Goal: Transaction & Acquisition: Purchase product/service

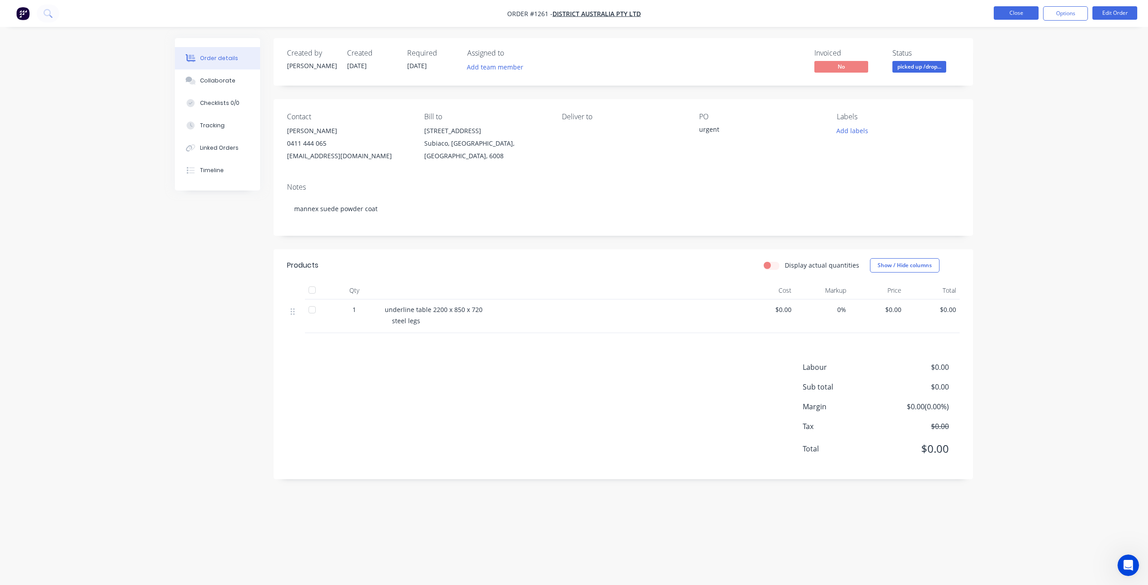
click at [1021, 13] on button "Close" at bounding box center [1016, 12] width 45 height 13
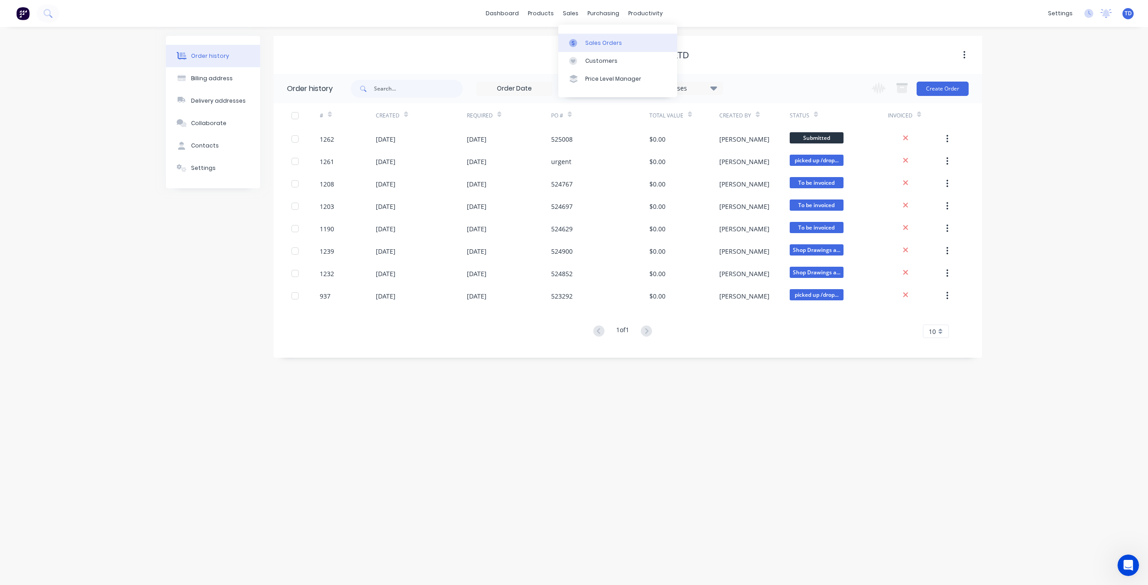
click at [587, 43] on div "Sales Orders" at bounding box center [603, 43] width 37 height 8
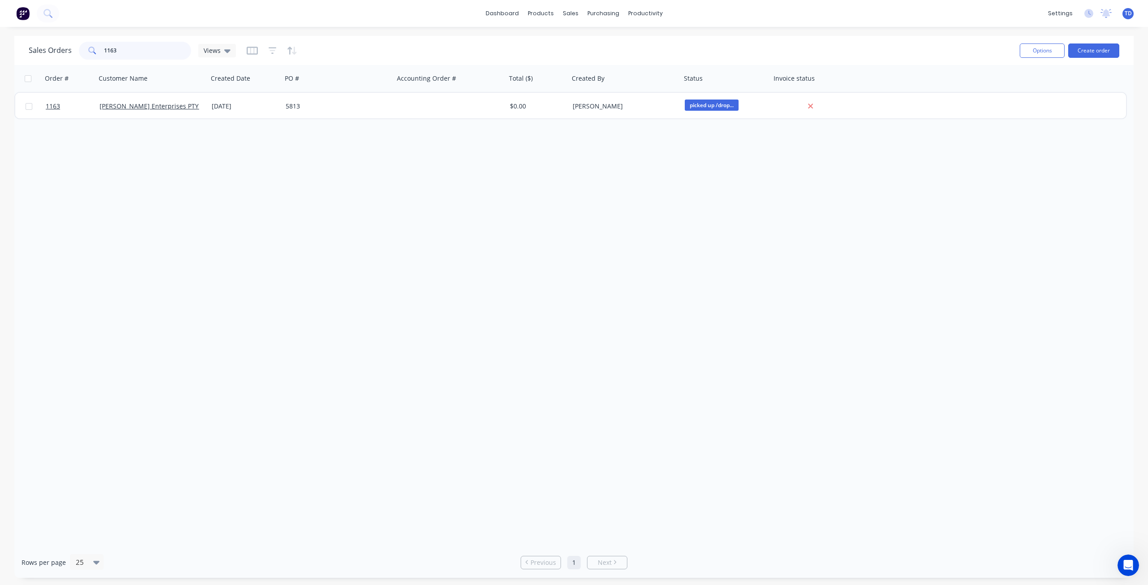
drag, startPoint x: 118, startPoint y: 52, endPoint x: 110, endPoint y: 44, distance: 11.4
click at [110, 44] on input "1163" at bounding box center [147, 51] width 87 height 18
click at [109, 50] on input "1143" at bounding box center [147, 51] width 87 height 18
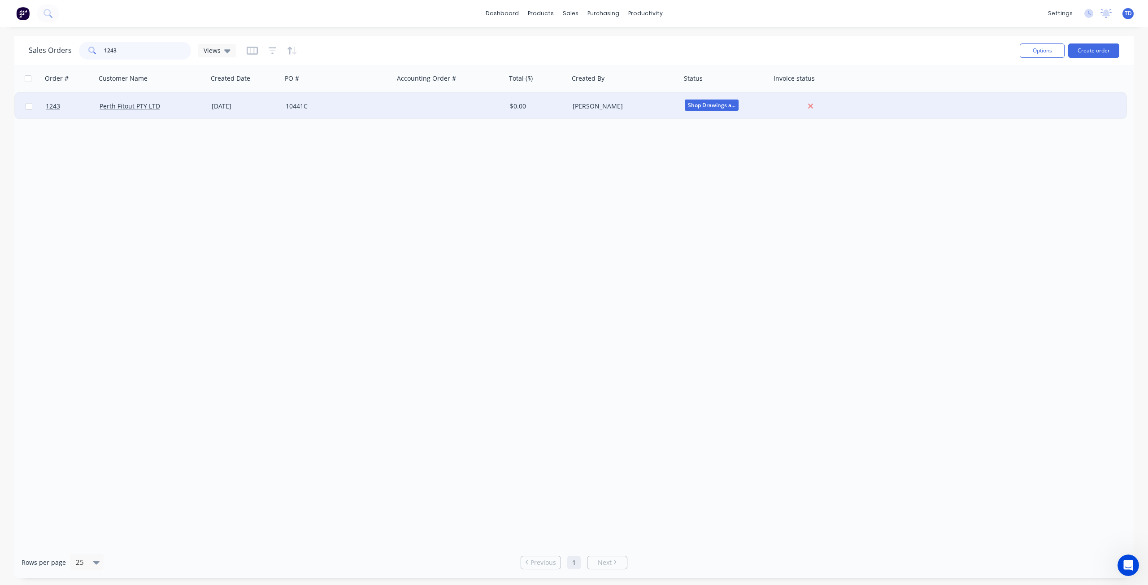
type input "1243"
click at [284, 104] on div "10441C" at bounding box center [338, 106] width 112 height 27
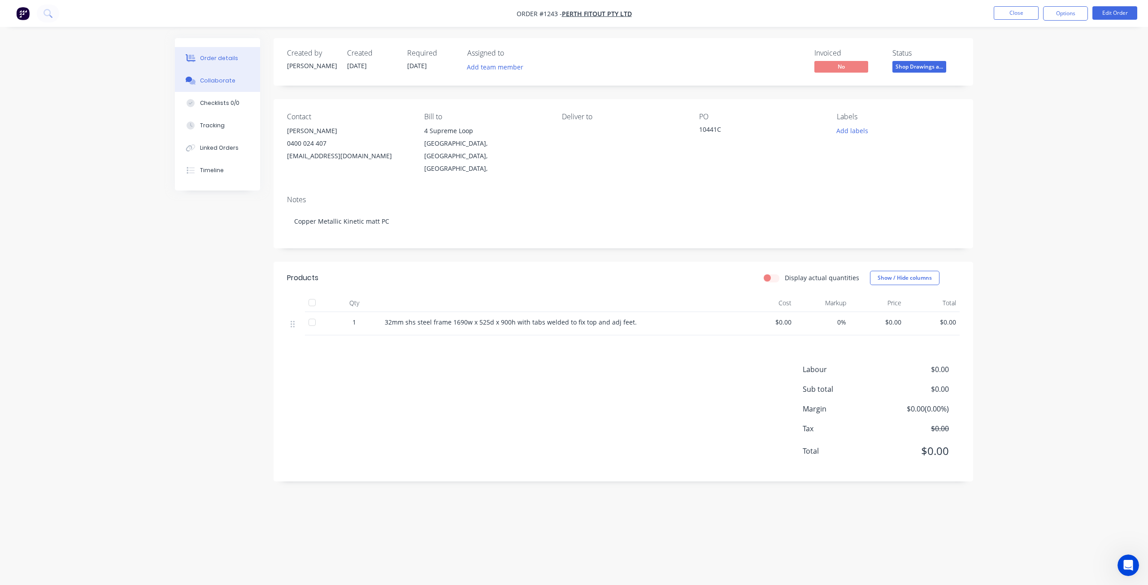
click at [226, 78] on div "Collaborate" at bounding box center [217, 81] width 35 height 8
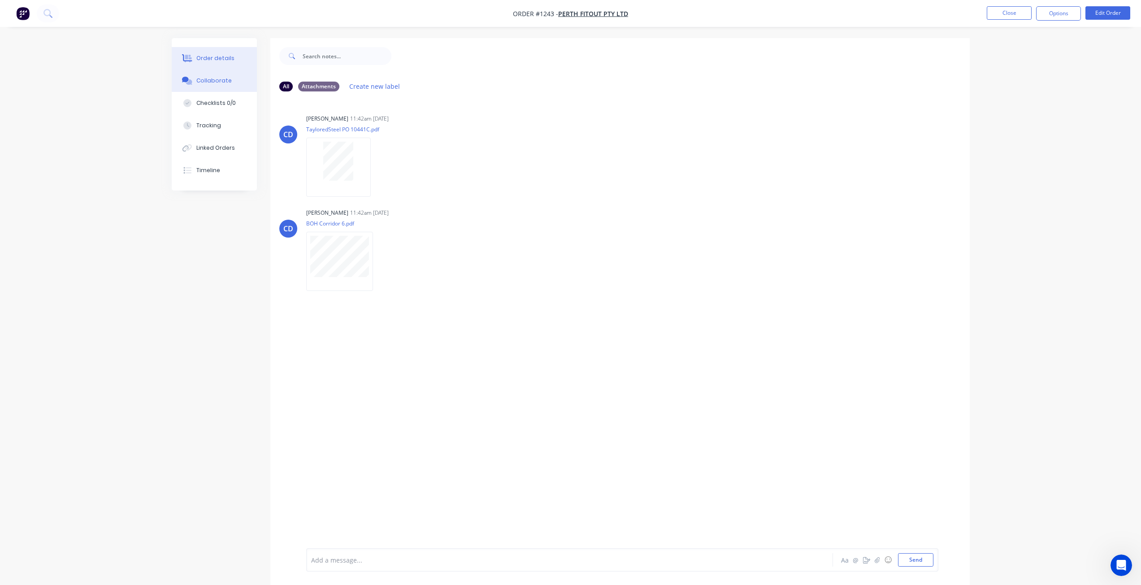
click at [236, 59] on button "Order details" at bounding box center [214, 58] width 85 height 22
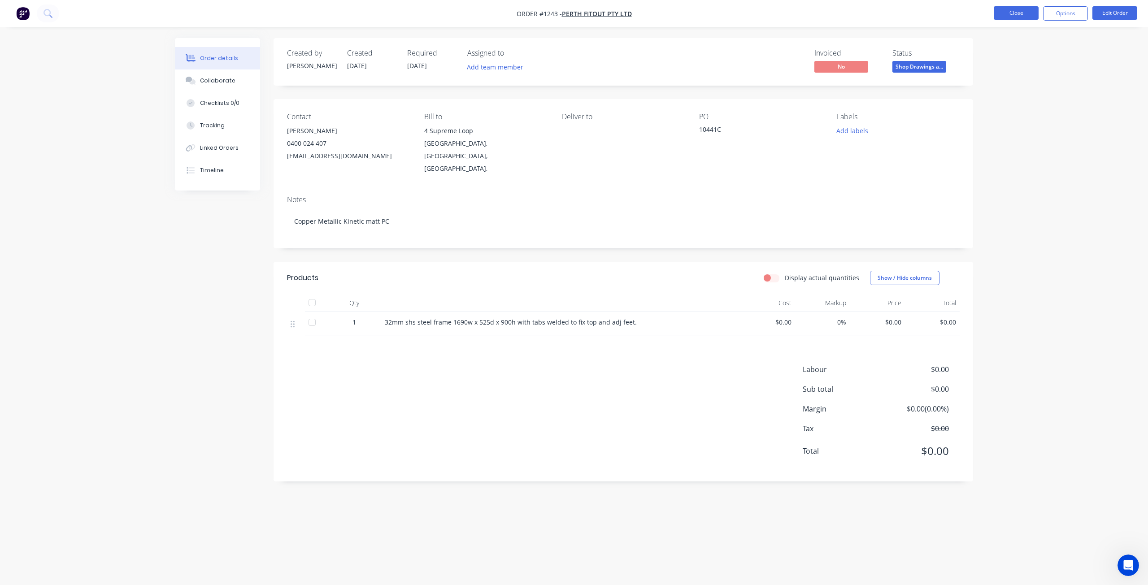
click at [1011, 18] on button "Close" at bounding box center [1016, 12] width 45 height 13
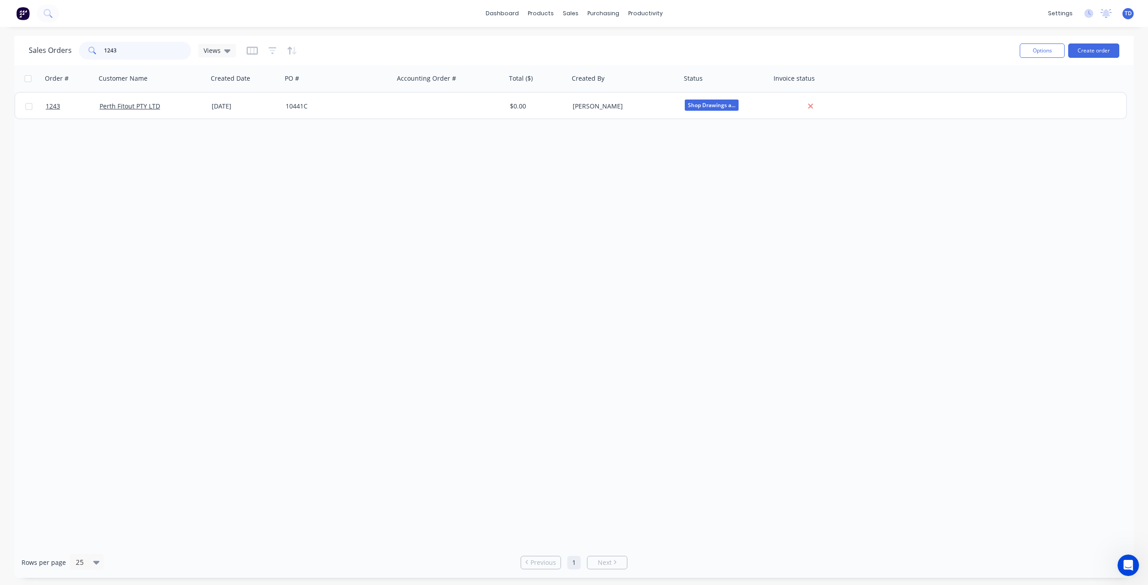
drag, startPoint x: 122, startPoint y: 51, endPoint x: 113, endPoint y: 42, distance: 12.4
click at [111, 43] on input "1243" at bounding box center [147, 51] width 87 height 18
drag, startPoint x: 113, startPoint y: 48, endPoint x: 60, endPoint y: 53, distance: 52.8
click at [61, 53] on div "Sales Orders 1223 Views" at bounding box center [132, 51] width 207 height 18
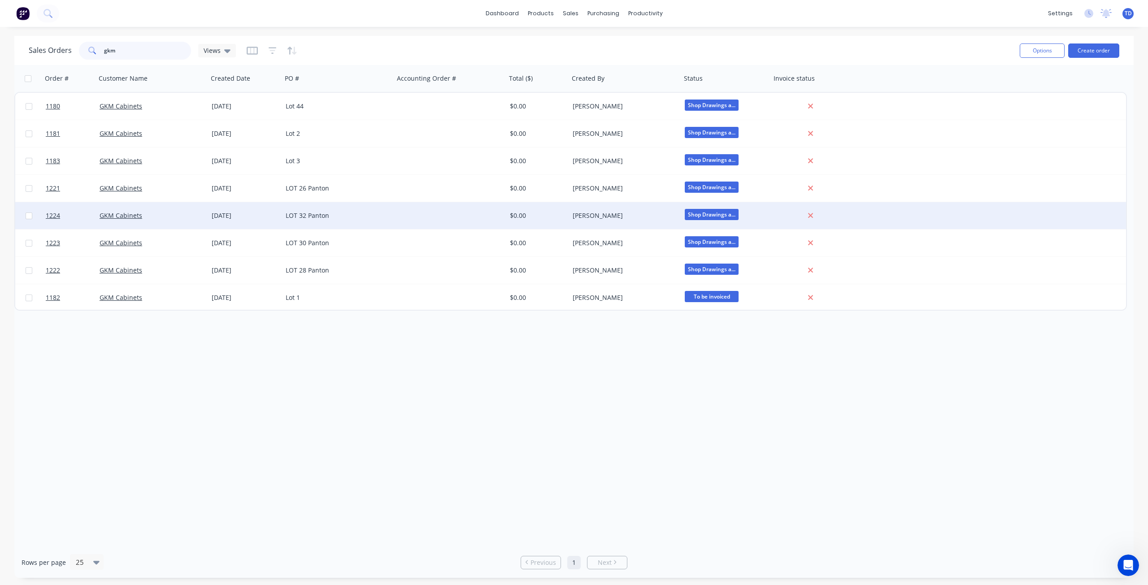
type input "gkm"
click at [306, 217] on div "LOT 32 Panton" at bounding box center [336, 215] width 100 height 9
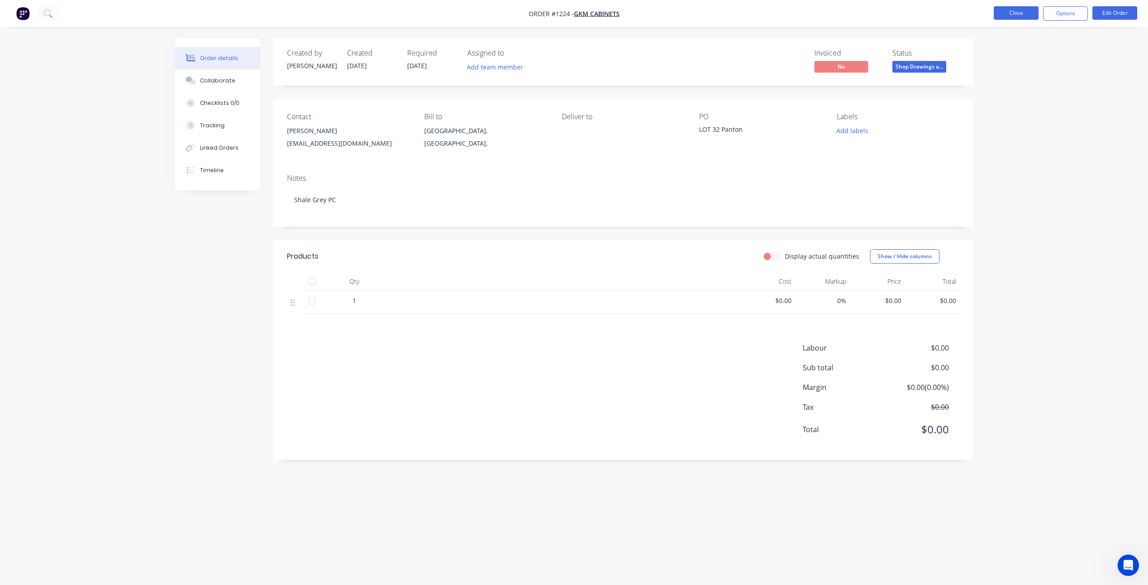
click at [1004, 13] on button "Close" at bounding box center [1016, 12] width 45 height 13
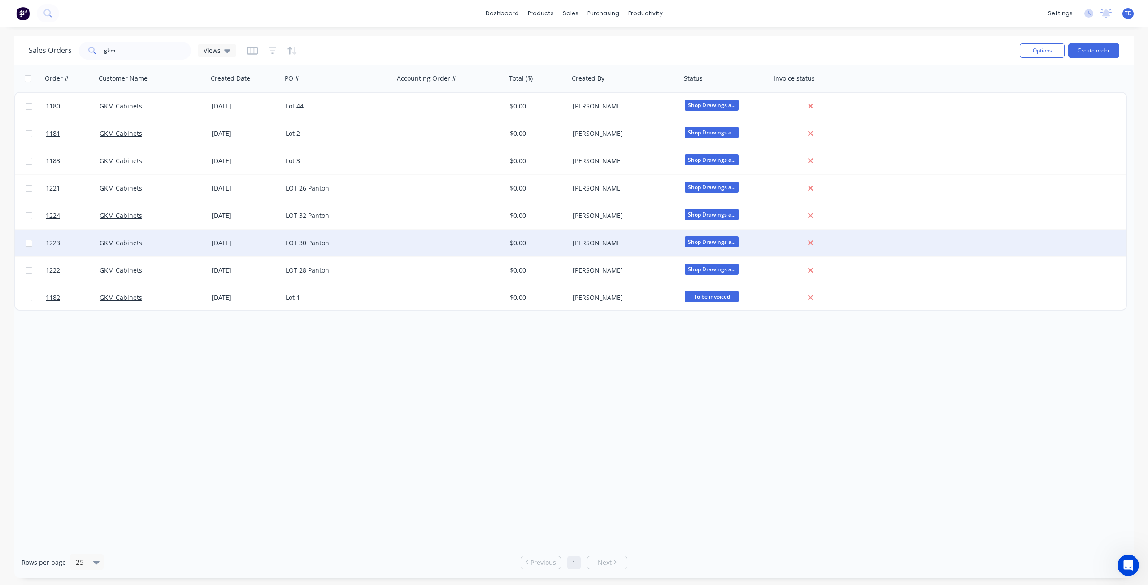
click at [280, 246] on div "[DATE]" at bounding box center [245, 243] width 74 height 27
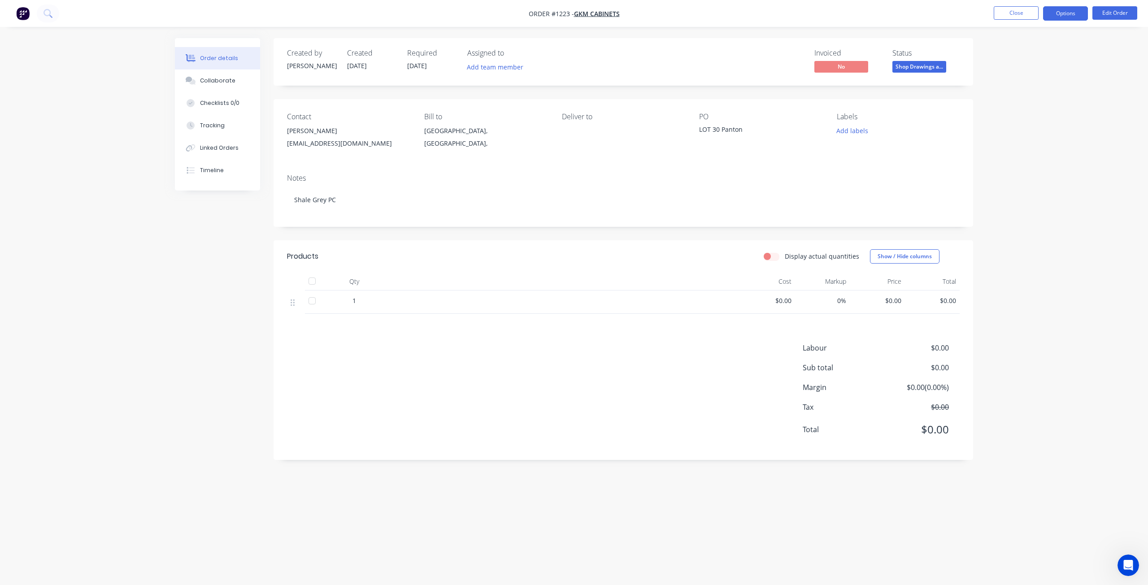
click at [1070, 15] on button "Options" at bounding box center [1065, 13] width 45 height 14
click at [1024, 167] on div "Purchase Products" at bounding box center [1038, 162] width 83 height 13
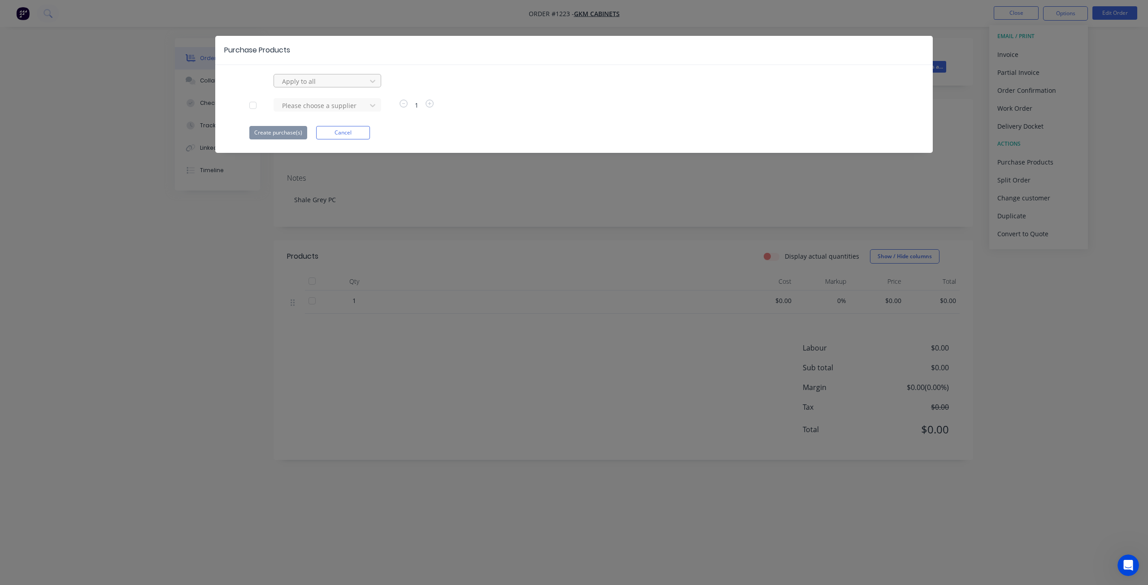
click at [345, 79] on div at bounding box center [321, 81] width 81 height 11
type input "rayn"
click at [347, 105] on div "raynbow powder coating" at bounding box center [328, 101] width 108 height 17
click at [284, 136] on button "Create purchase(s)" at bounding box center [278, 132] width 58 height 13
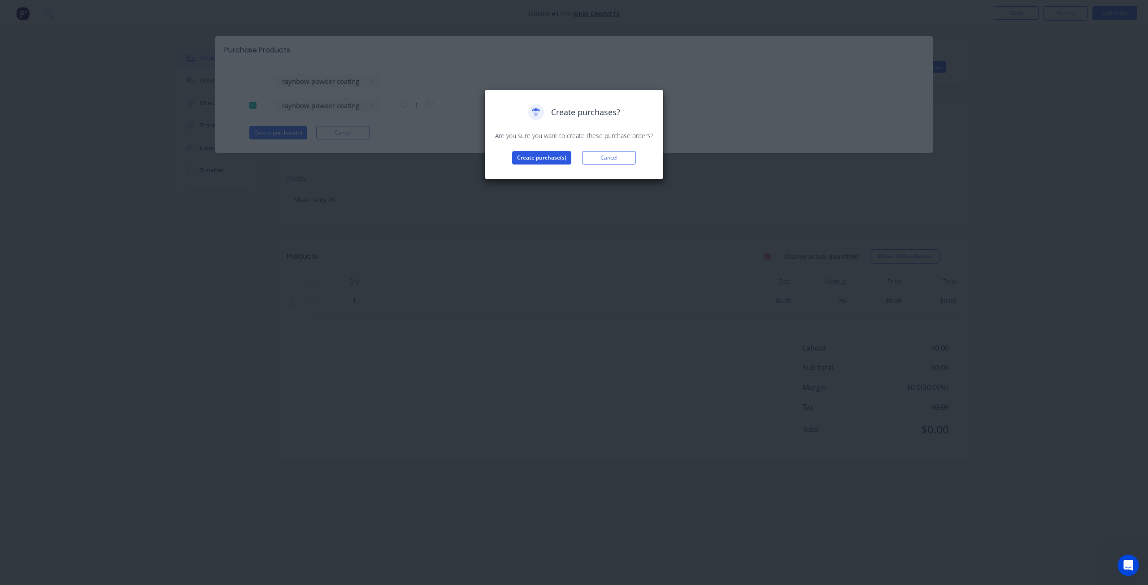
click at [550, 158] on button "Create purchase(s)" at bounding box center [541, 157] width 59 height 13
click at [549, 173] on button "View purchase(s)" at bounding box center [542, 171] width 54 height 13
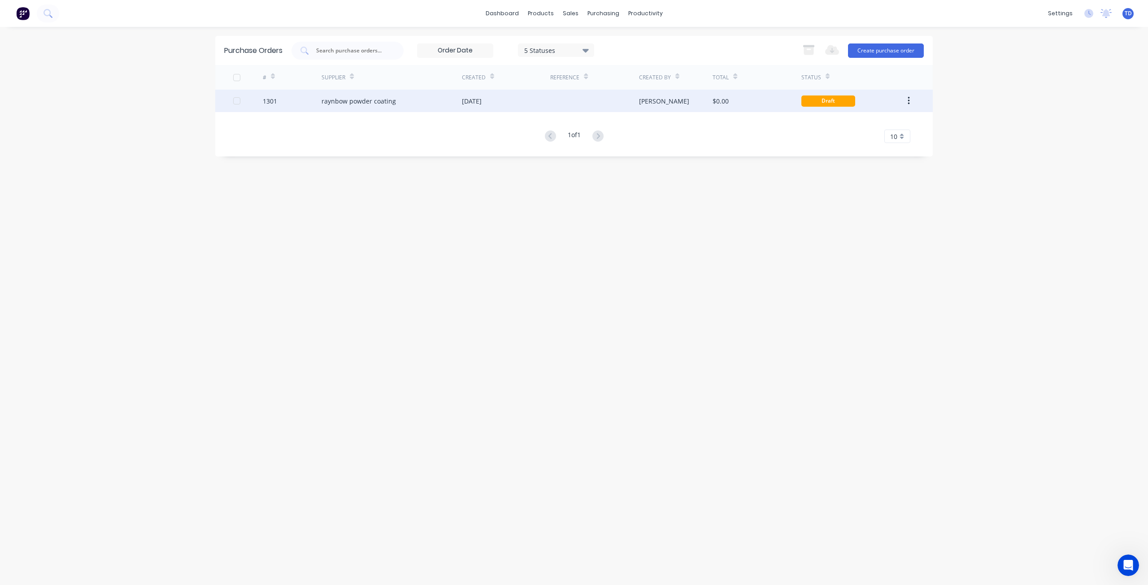
click at [401, 100] on div "raynbow powder coating" at bounding box center [392, 101] width 140 height 22
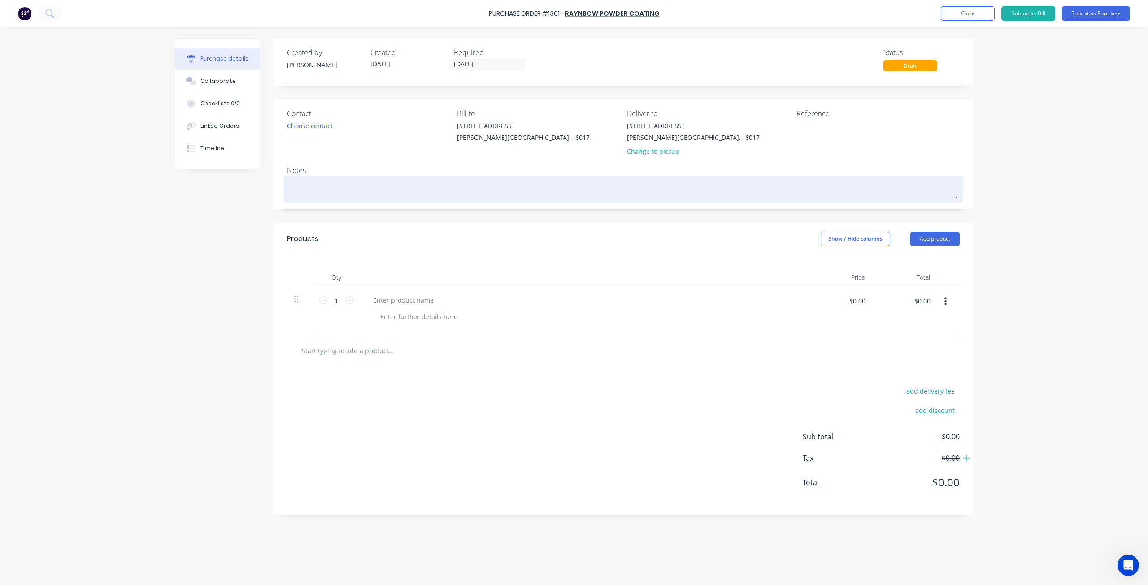
click at [330, 192] on textarea at bounding box center [623, 188] width 673 height 20
type textarea "x"
type textarea "s"
type textarea "x"
type textarea "sh"
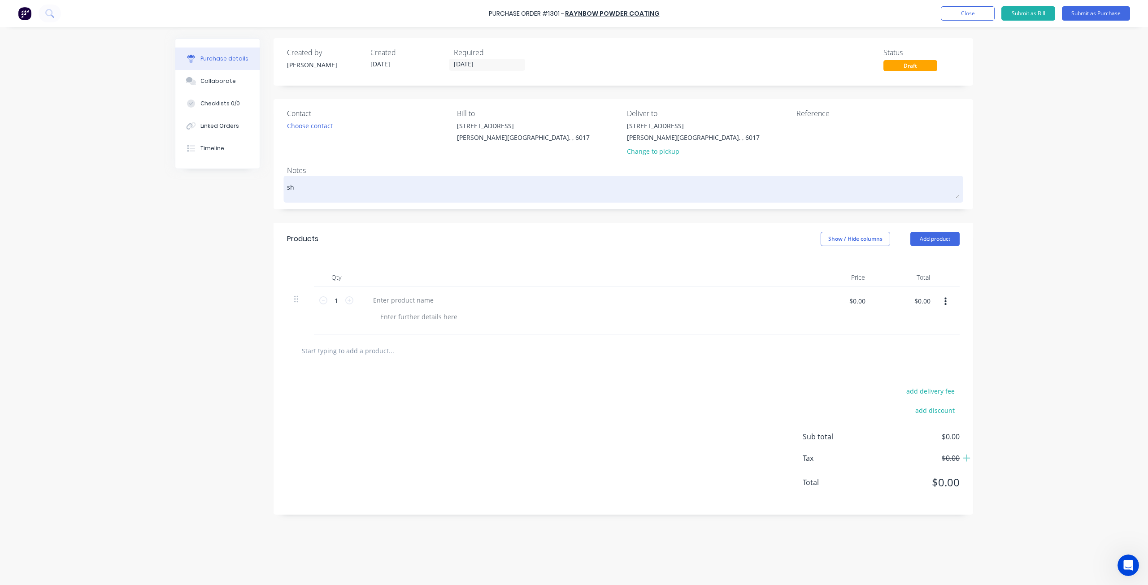
type textarea "x"
type textarea "sha"
type textarea "x"
type textarea "shal"
type textarea "x"
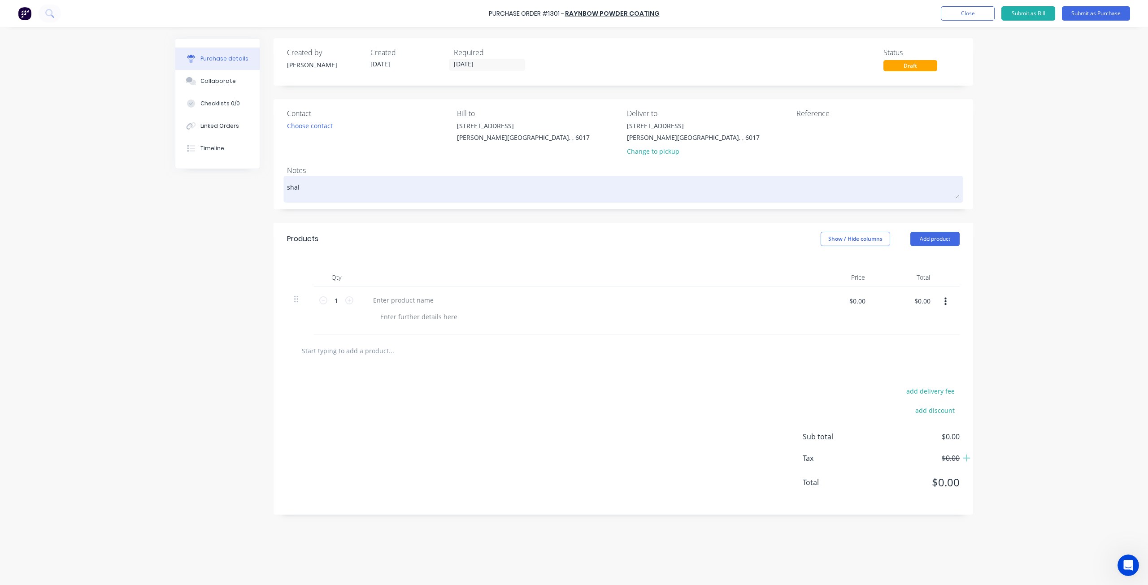
type textarea "shale"
type textarea "x"
type textarea "shale"
type textarea "x"
type textarea "shale g"
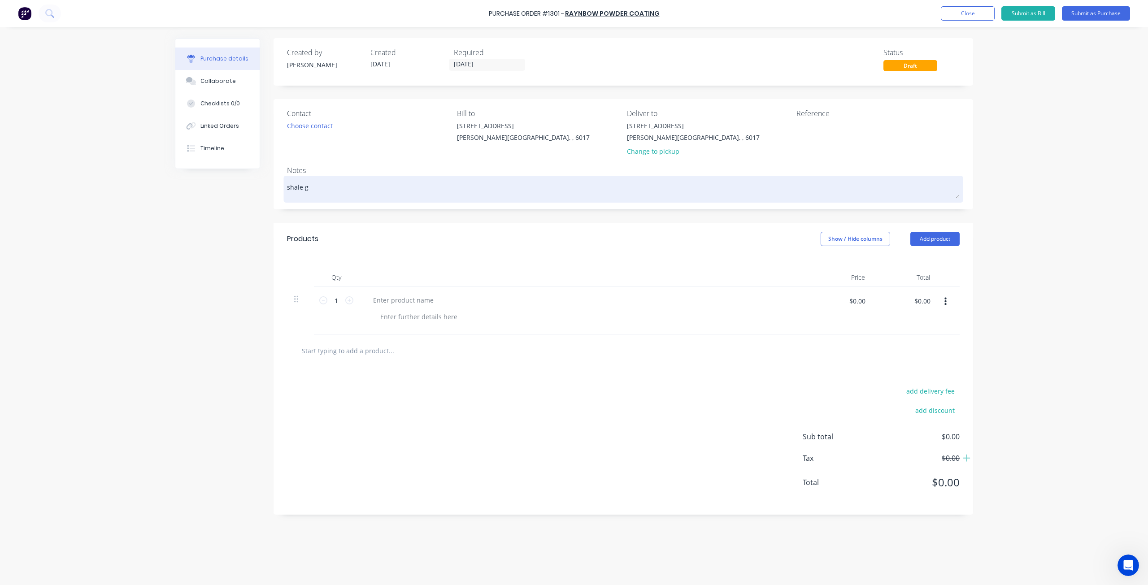
type textarea "x"
type textarea "shale gr"
type textarea "x"
type textarea "shale gre"
type textarea "x"
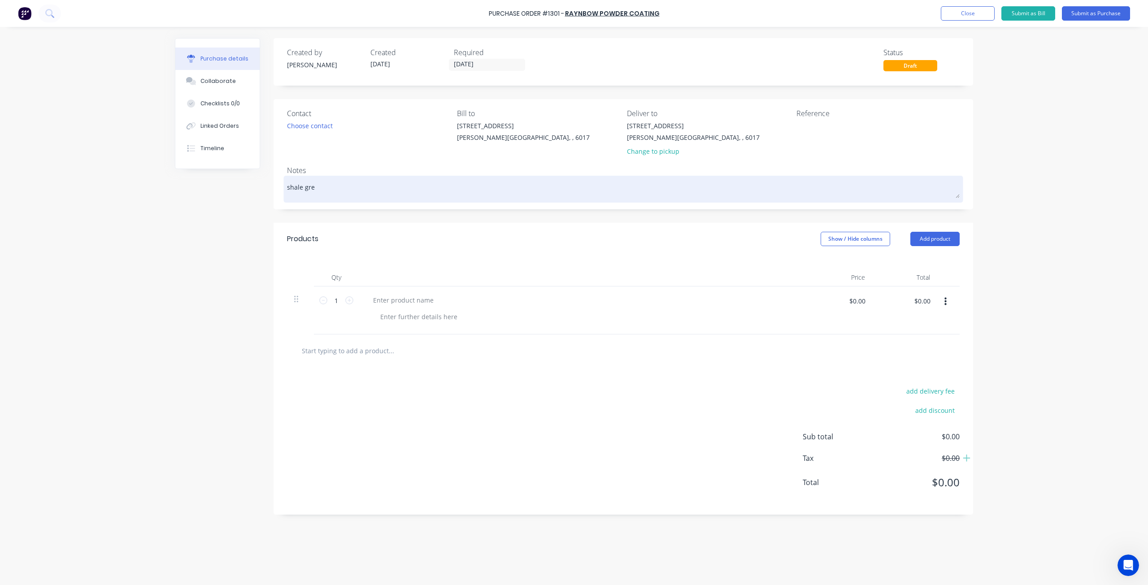
type textarea "shale grey"
type textarea "x"
type textarea "shale grey"
type textarea "x"
type textarea "shale grey p"
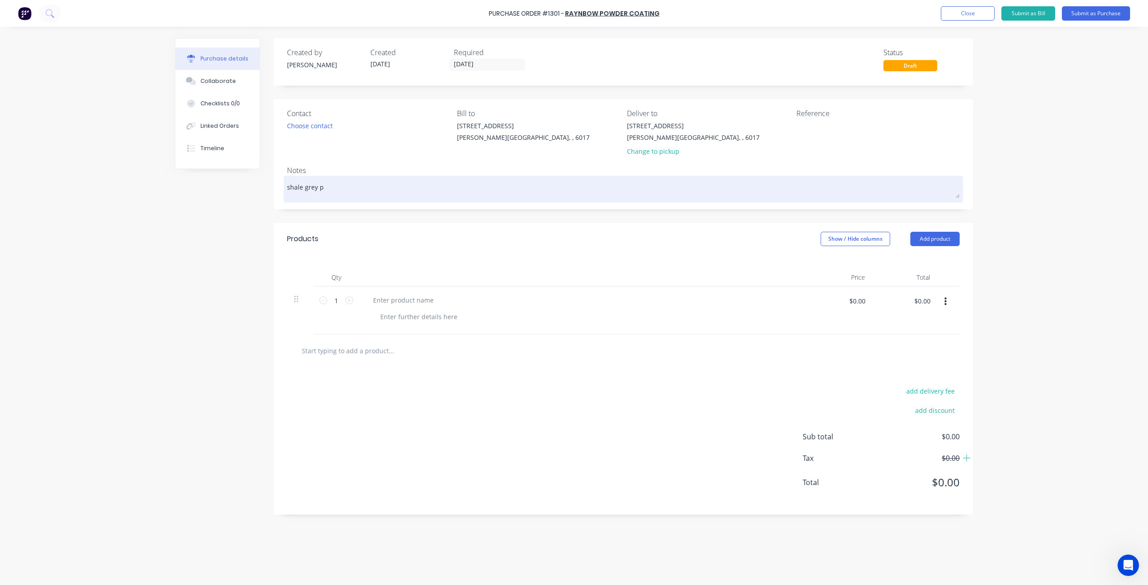
type textarea "x"
type textarea "shale grey po"
type textarea "x"
type textarea "shale grey pow"
type textarea "x"
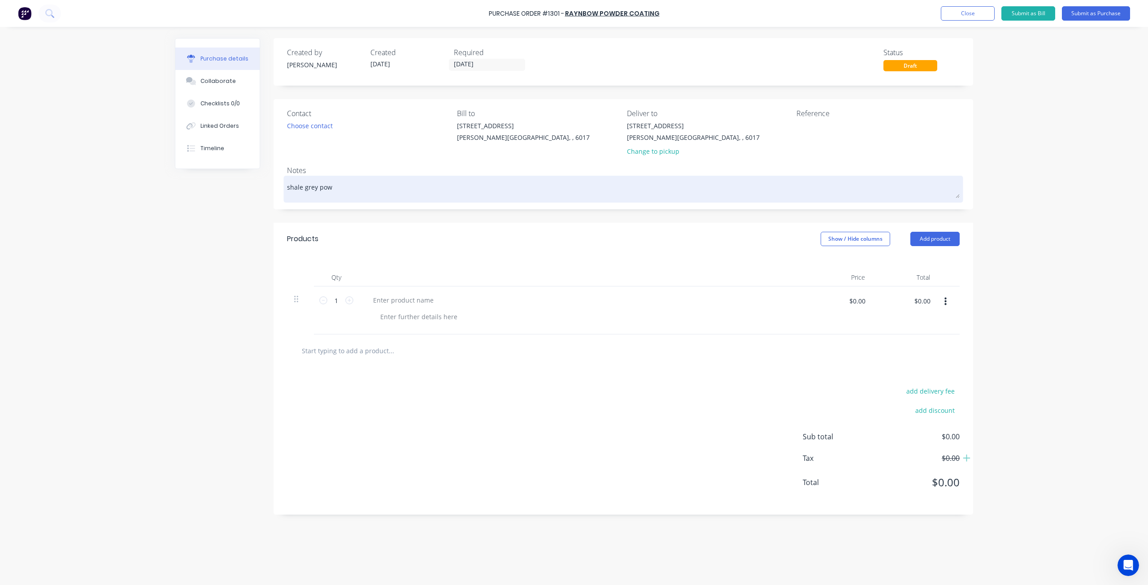
type textarea "shale grey powd"
type textarea "x"
type textarea "shale grey powde"
type textarea "x"
type textarea "shale grey powder"
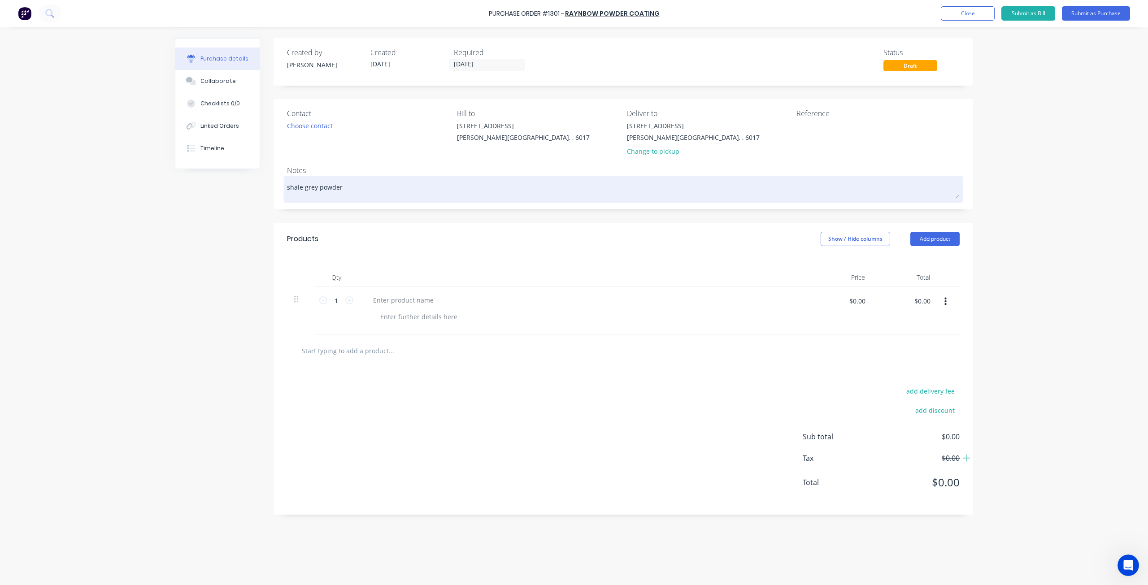
type textarea "x"
type textarea "shale grey powder"
type textarea "x"
type textarea "shale grey powder c"
type textarea "x"
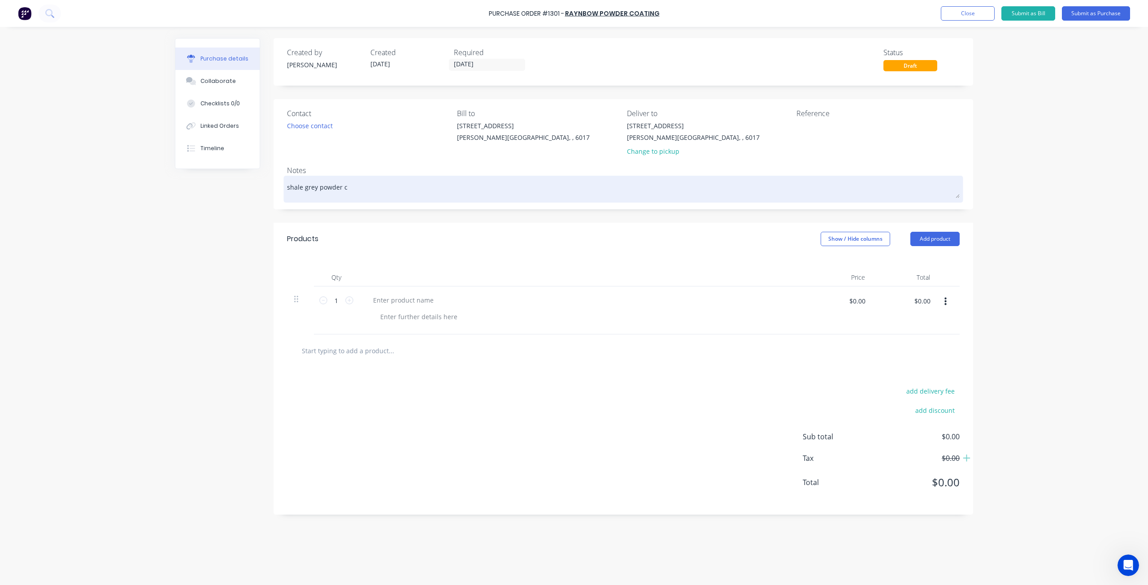
type textarea "shale grey powder co"
type textarea "x"
type textarea "shale grey powder coa"
type textarea "x"
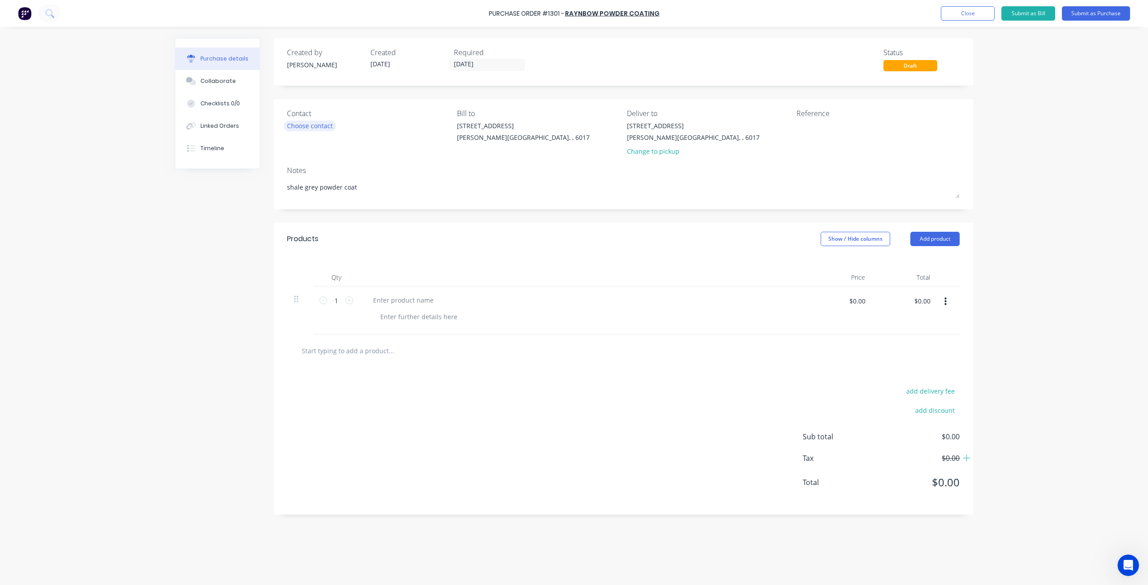
type textarea "shale grey powder coat"
type textarea "x"
type textarea "shale grey powder coat"
click at [316, 126] on div "Choose contact" at bounding box center [310, 125] width 46 height 9
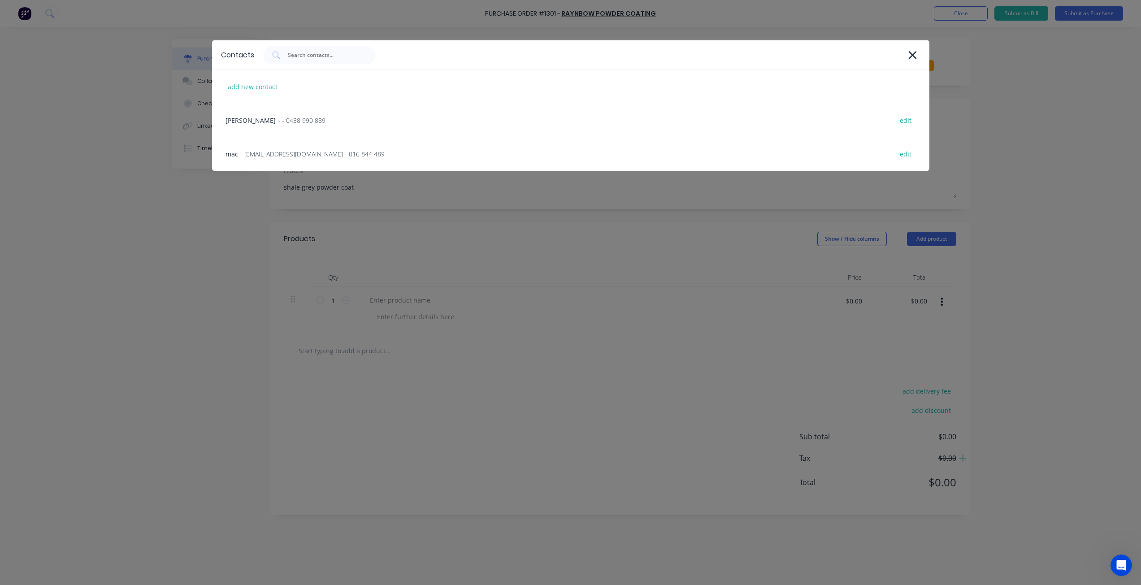
click at [316, 126] on div "andy - - 0438 990 889 edit" at bounding box center [570, 121] width 717 height 34
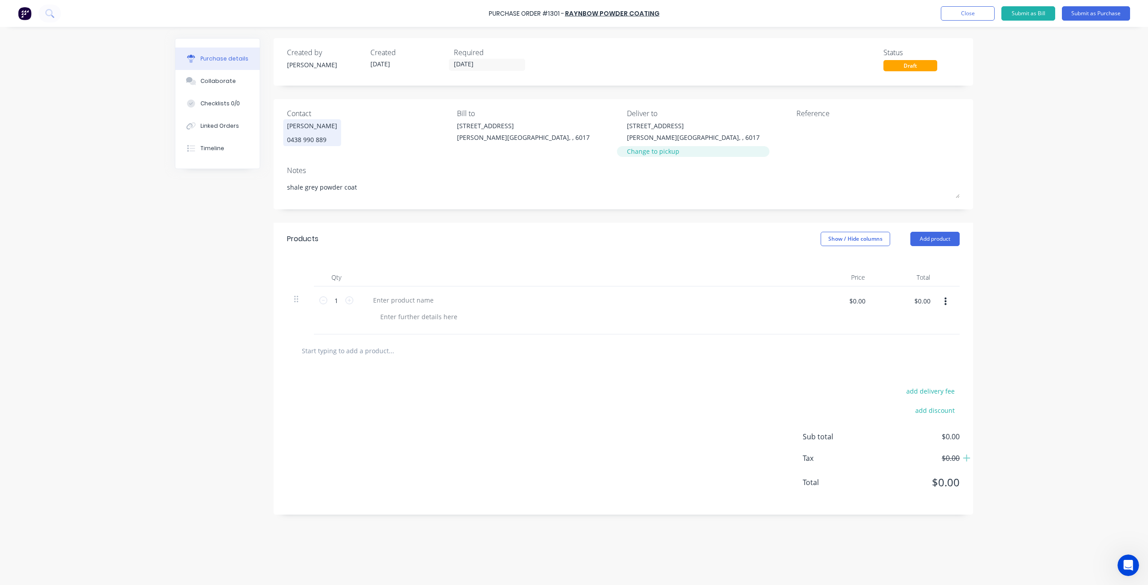
click at [639, 151] on div "Change to pickup" at bounding box center [693, 151] width 133 height 9
type textarea "x"
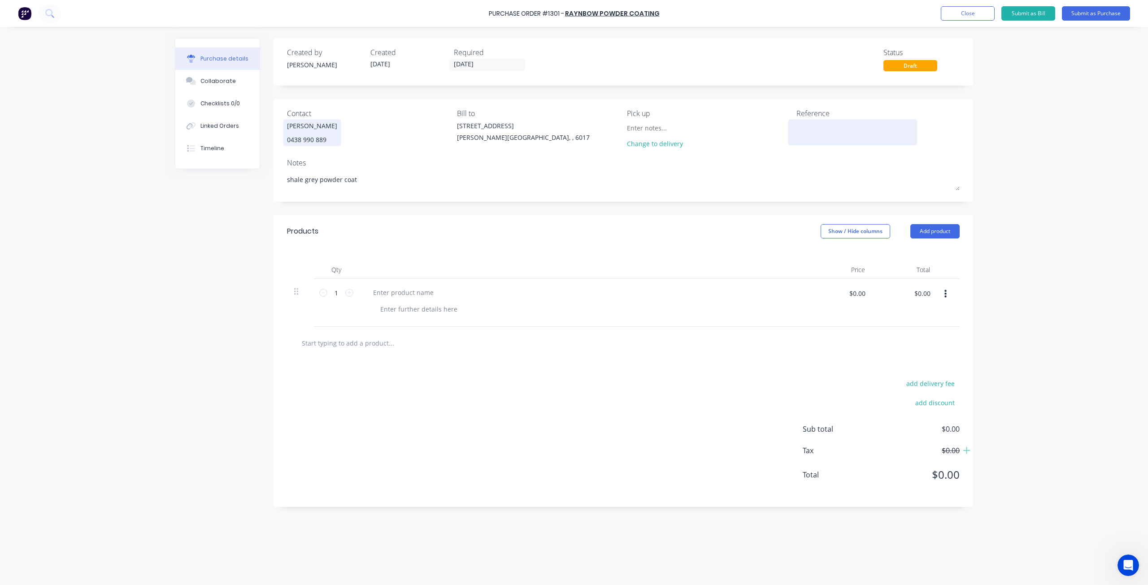
click at [801, 127] on textarea at bounding box center [852, 131] width 112 height 20
type textarea "gkm #1223"
type textarea "x"
type textarea "gkm #1223"
click at [413, 297] on div at bounding box center [403, 292] width 75 height 13
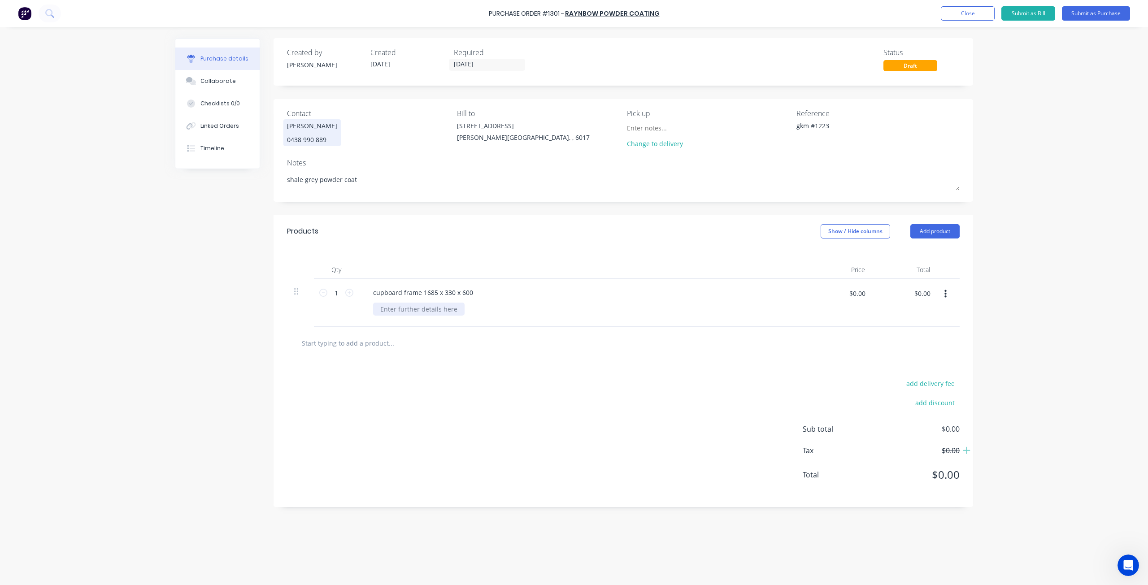
type textarea "x"
click at [422, 310] on div at bounding box center [418, 309] width 91 height 13
drag, startPoint x: 924, startPoint y: 235, endPoint x: 923, endPoint y: 241, distance: 5.5
click at [924, 235] on button "Add product" at bounding box center [934, 231] width 49 height 14
click at [894, 276] on div "Basic product" at bounding box center [917, 272] width 69 height 13
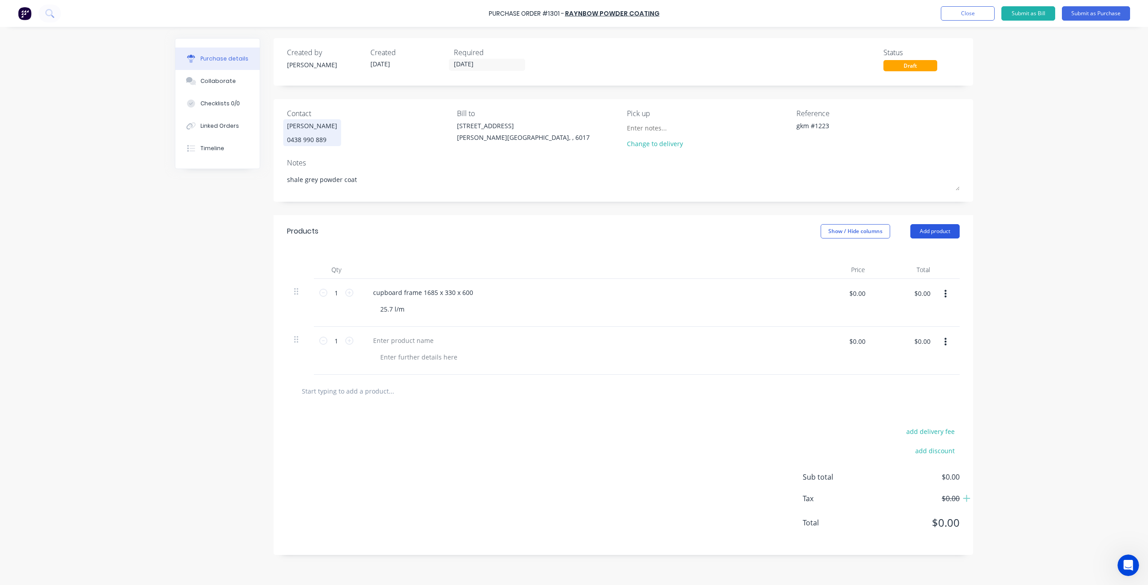
click at [922, 229] on button "Add product" at bounding box center [934, 231] width 49 height 14
click at [908, 272] on div "Basic product" at bounding box center [917, 272] width 69 height 13
click at [929, 233] on button "Add product" at bounding box center [934, 231] width 49 height 14
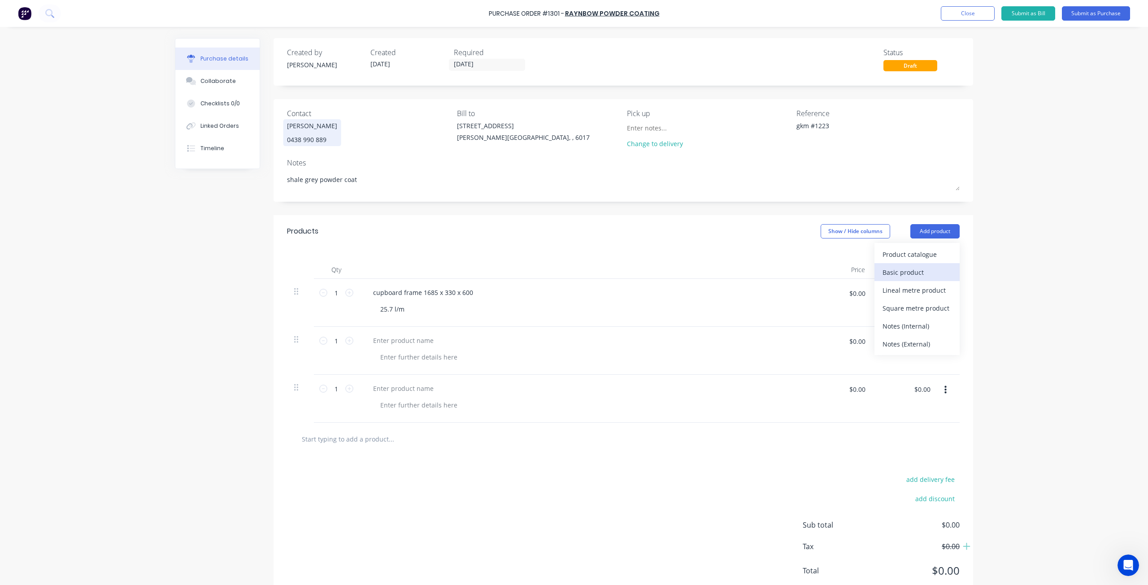
click at [899, 273] on div "Basic product" at bounding box center [917, 272] width 69 height 13
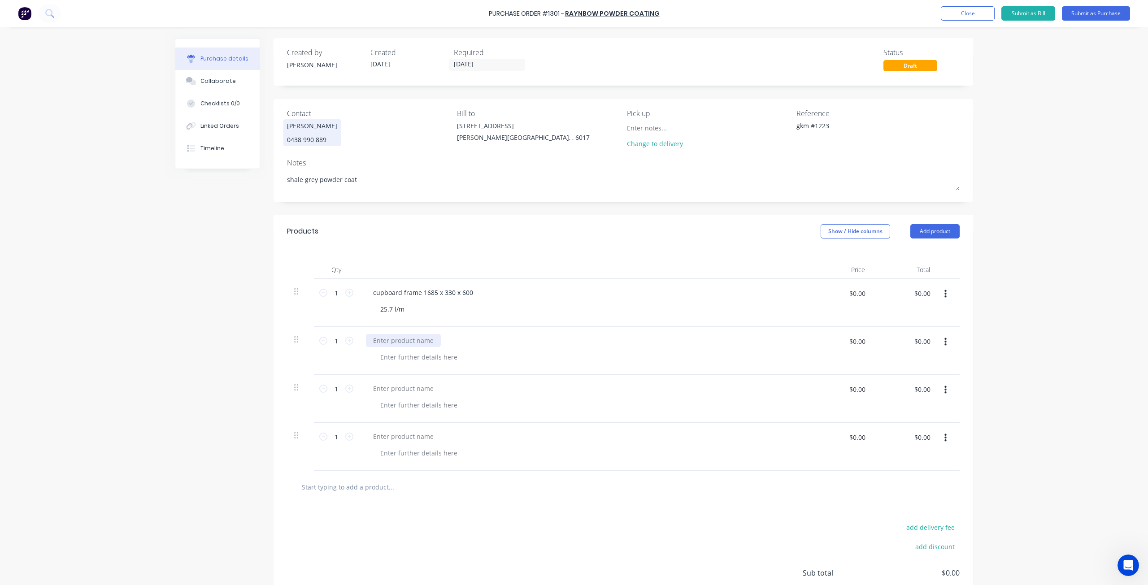
type textarea "x"
click at [397, 338] on div at bounding box center [403, 340] width 75 height 13
type textarea "x"
click at [427, 357] on div at bounding box center [418, 357] width 91 height 13
type textarea "x"
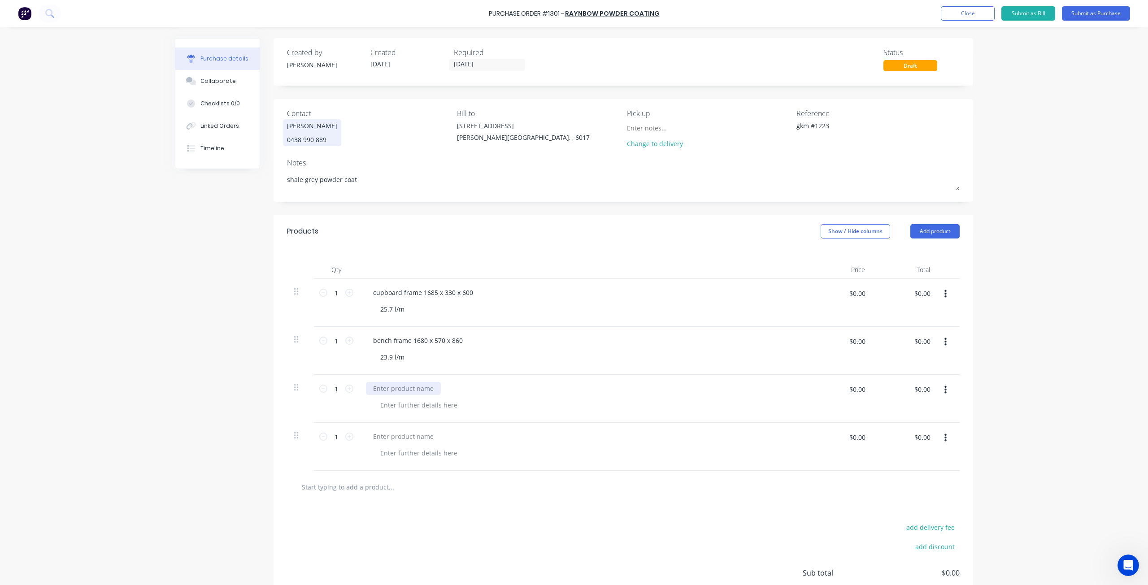
click at [403, 392] on div at bounding box center [403, 388] width 75 height 13
type textarea "x"
click at [400, 405] on div at bounding box center [418, 405] width 91 height 13
type textarea "x"
click at [410, 439] on div at bounding box center [403, 436] width 75 height 13
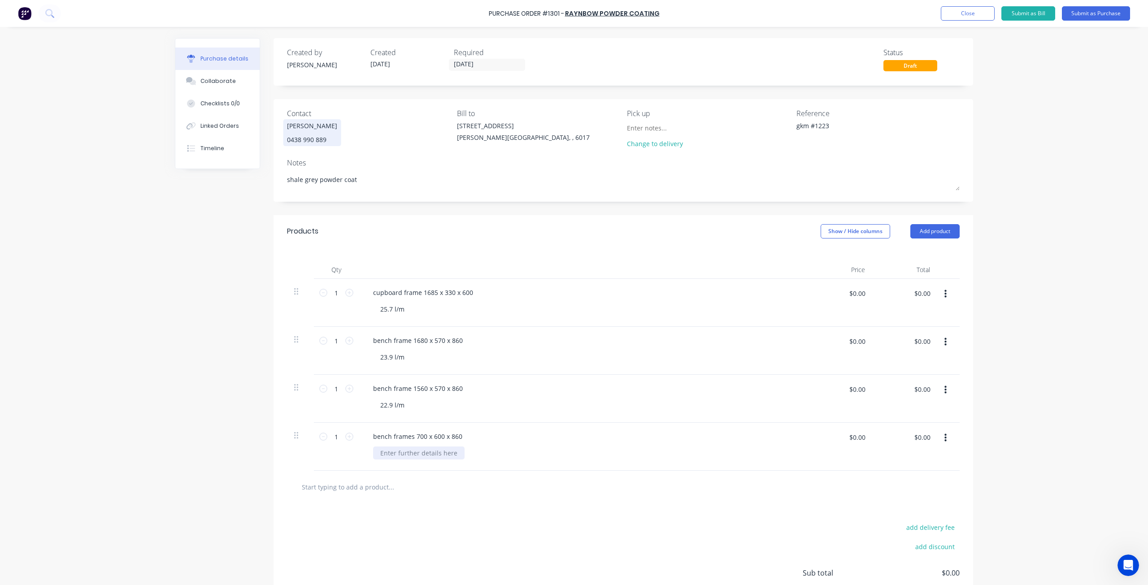
type textarea "x"
click at [412, 453] on div at bounding box center [418, 453] width 91 height 13
click at [931, 235] on button "Add product" at bounding box center [934, 231] width 49 height 14
click at [893, 274] on div "Basic product" at bounding box center [917, 272] width 69 height 13
click at [921, 233] on button "Add product" at bounding box center [934, 231] width 49 height 14
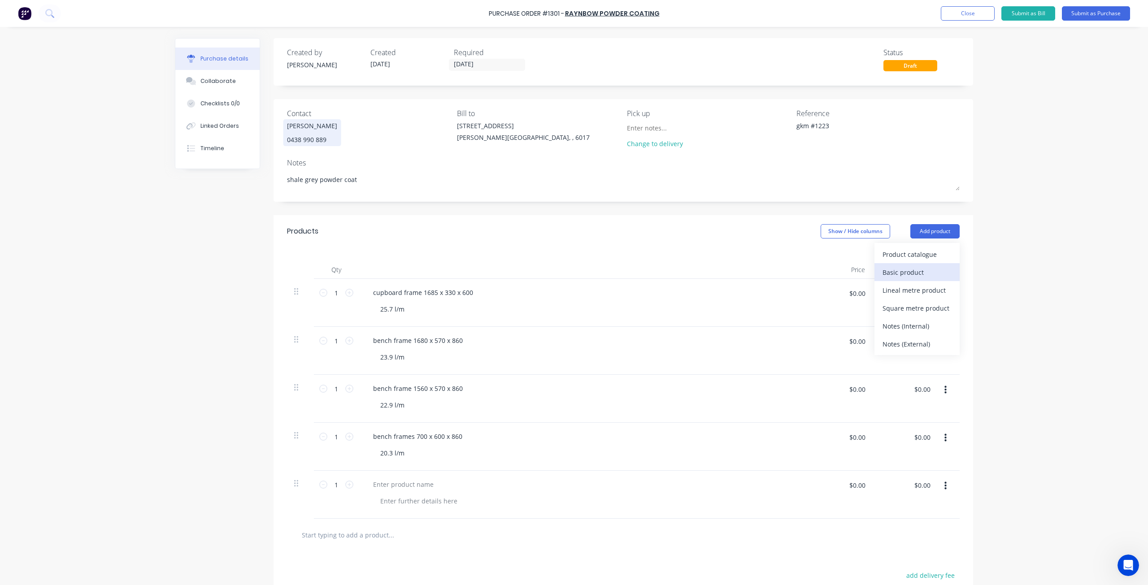
click at [896, 272] on div "Basic product" at bounding box center [917, 272] width 69 height 13
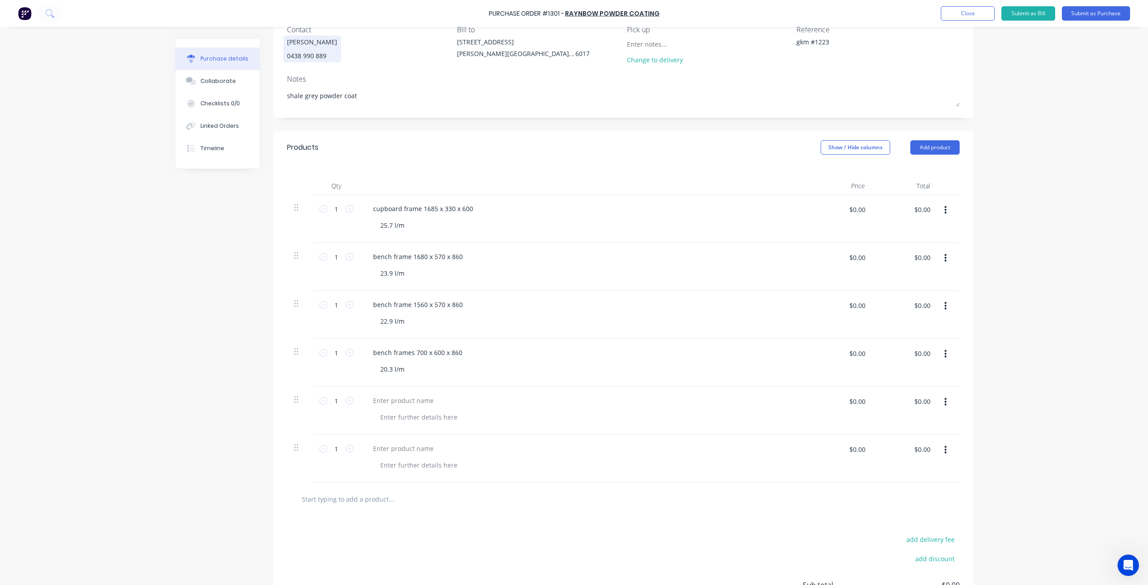
scroll to position [85, 0]
type textarea "x"
click at [406, 399] on div at bounding box center [403, 399] width 75 height 13
type textarea "x"
click at [401, 417] on div at bounding box center [418, 416] width 91 height 13
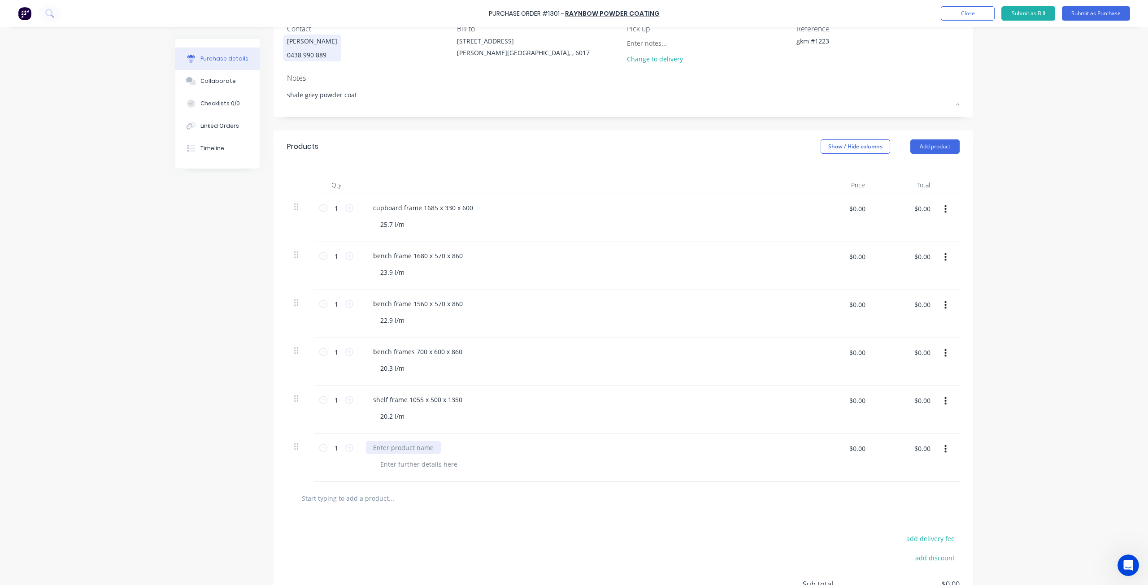
type textarea "x"
click at [399, 448] on div at bounding box center [403, 447] width 75 height 13
type textarea "x"
click at [407, 464] on div at bounding box center [418, 464] width 91 height 13
click at [922, 143] on button "Add product" at bounding box center [934, 146] width 49 height 14
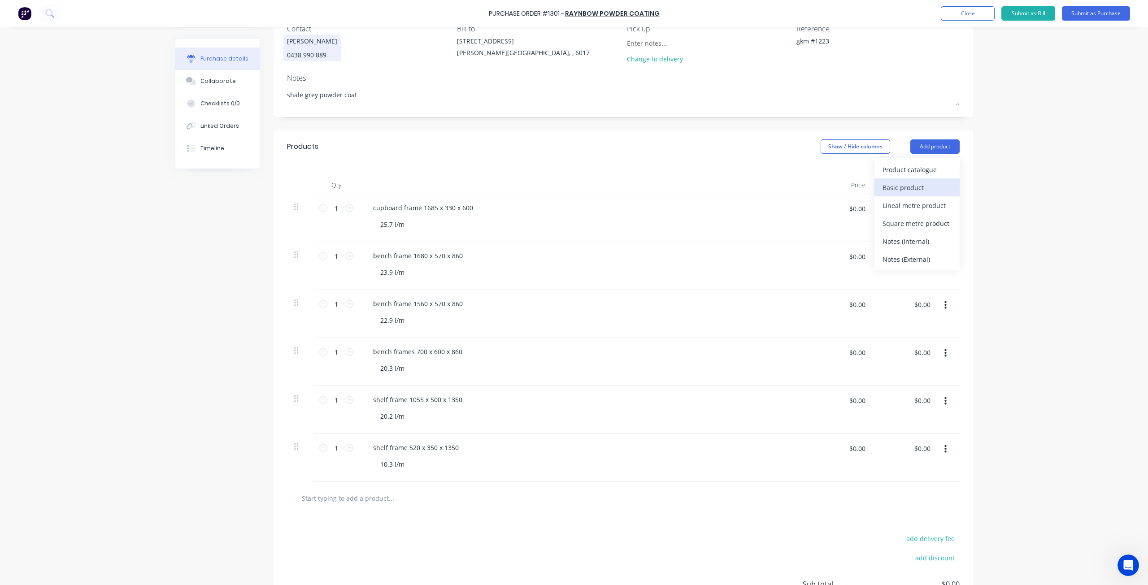
click at [900, 193] on div "Basic product" at bounding box center [917, 187] width 69 height 13
type textarea "x"
click at [406, 498] on div at bounding box center [403, 495] width 75 height 13
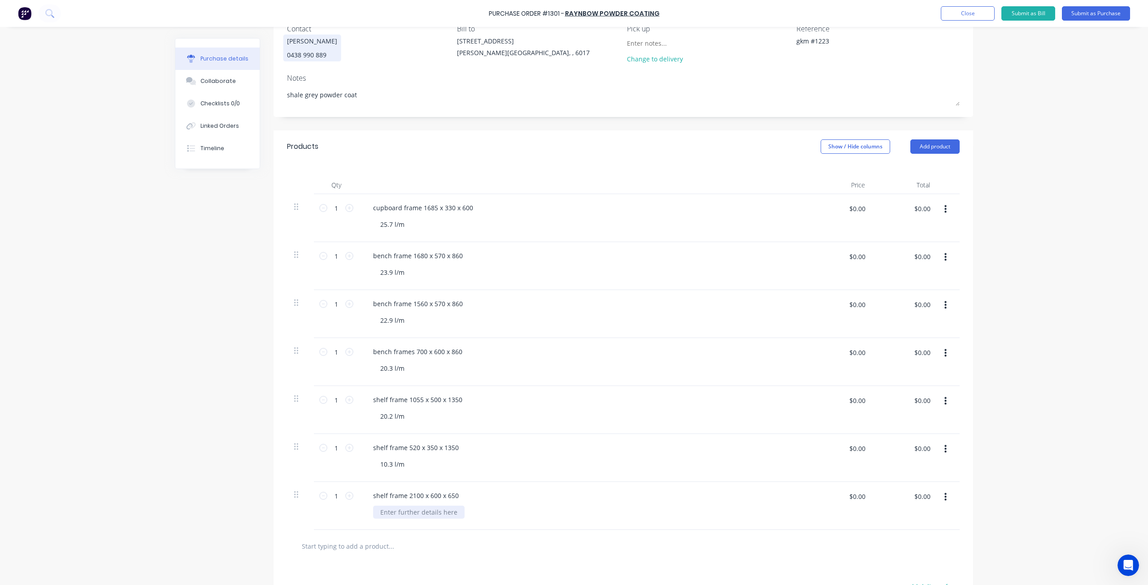
type textarea "x"
click at [416, 512] on div at bounding box center [418, 512] width 91 height 13
click at [944, 149] on button "Add product" at bounding box center [934, 146] width 49 height 14
click at [904, 184] on div "Basic product" at bounding box center [917, 187] width 69 height 13
click at [926, 152] on button "Add product" at bounding box center [934, 146] width 49 height 14
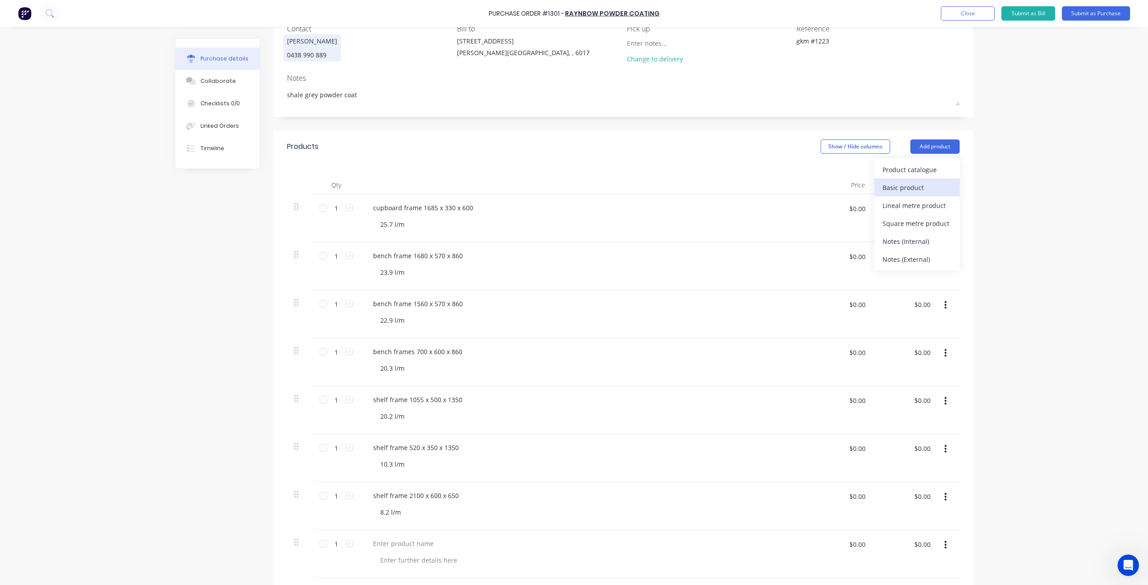
click at [917, 191] on div "Basic product" at bounding box center [917, 187] width 69 height 13
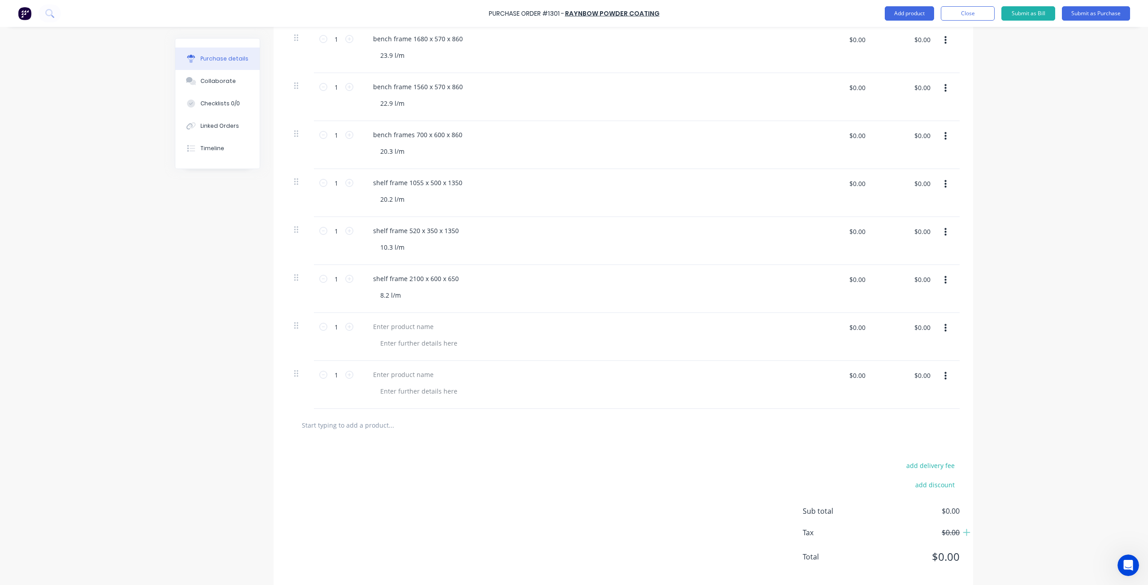
scroll to position [315, 0]
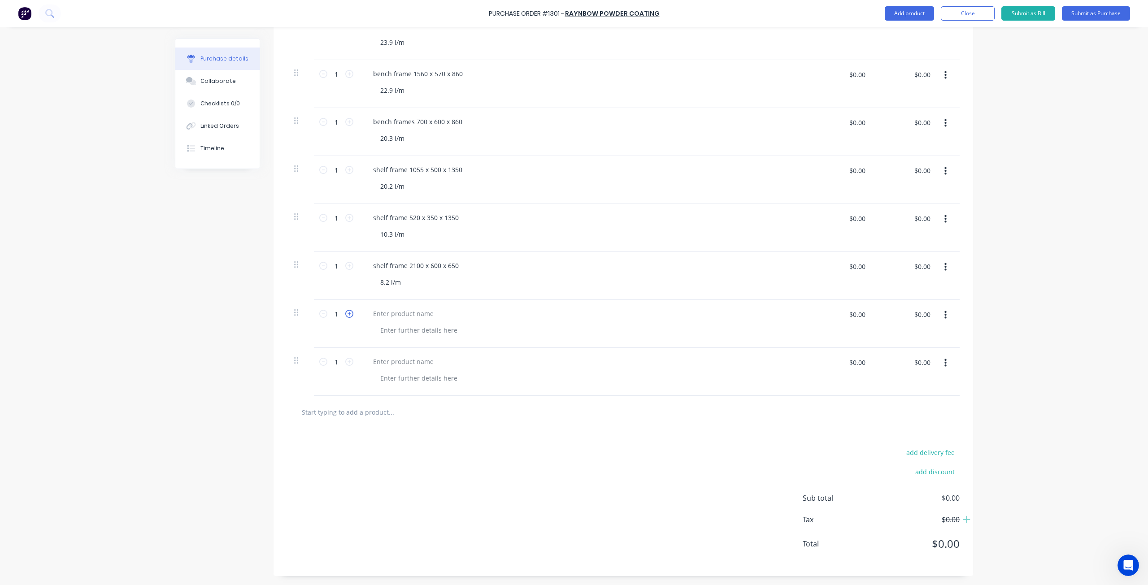
click at [346, 313] on icon at bounding box center [349, 314] width 8 height 8
type textarea "x"
type input "2"
type textarea "x"
click at [402, 312] on div at bounding box center [403, 313] width 75 height 13
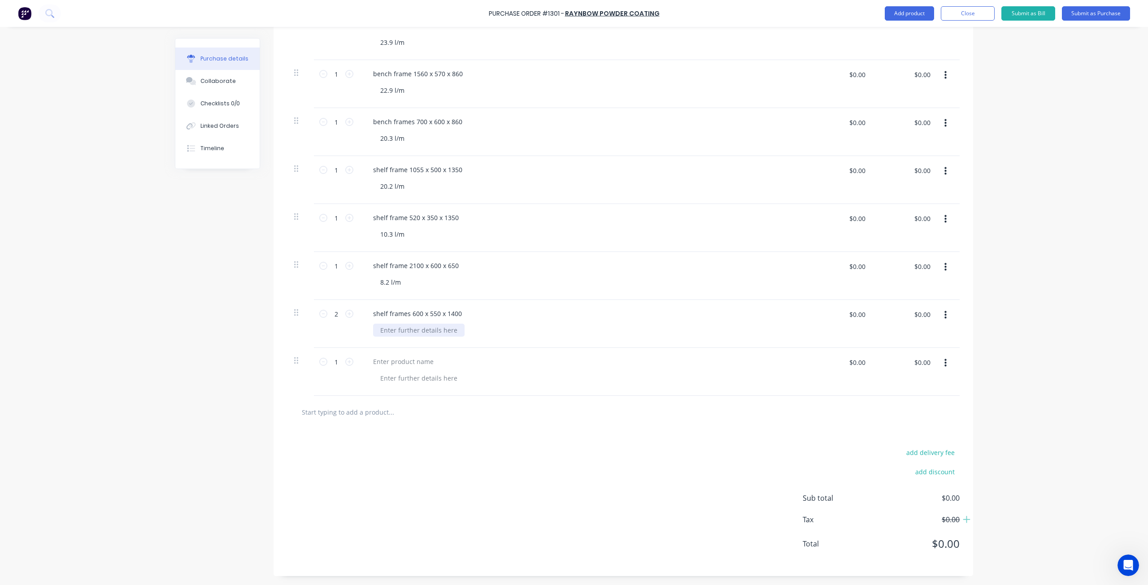
type textarea "x"
click at [415, 329] on div at bounding box center [418, 330] width 91 height 13
type textarea "x"
click at [405, 360] on div at bounding box center [403, 361] width 75 height 13
type textarea "x"
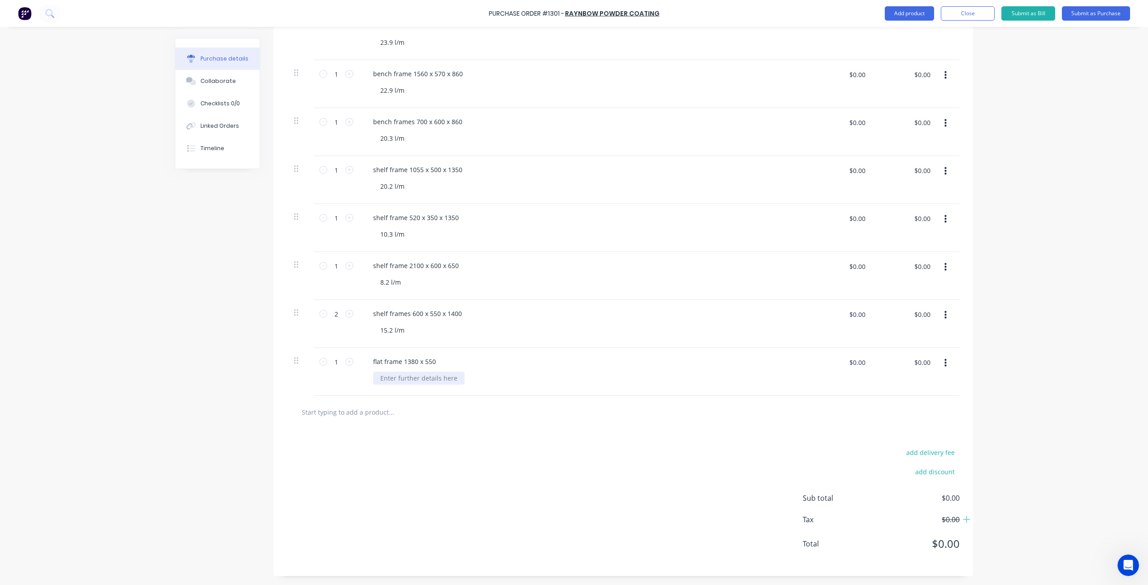
click at [409, 377] on div at bounding box center [418, 378] width 91 height 13
click at [905, 15] on button "Add product" at bounding box center [909, 13] width 49 height 14
click at [883, 60] on div "Basic product" at bounding box center [891, 54] width 69 height 13
type textarea "x"
click at [394, 409] on div at bounding box center [403, 409] width 75 height 13
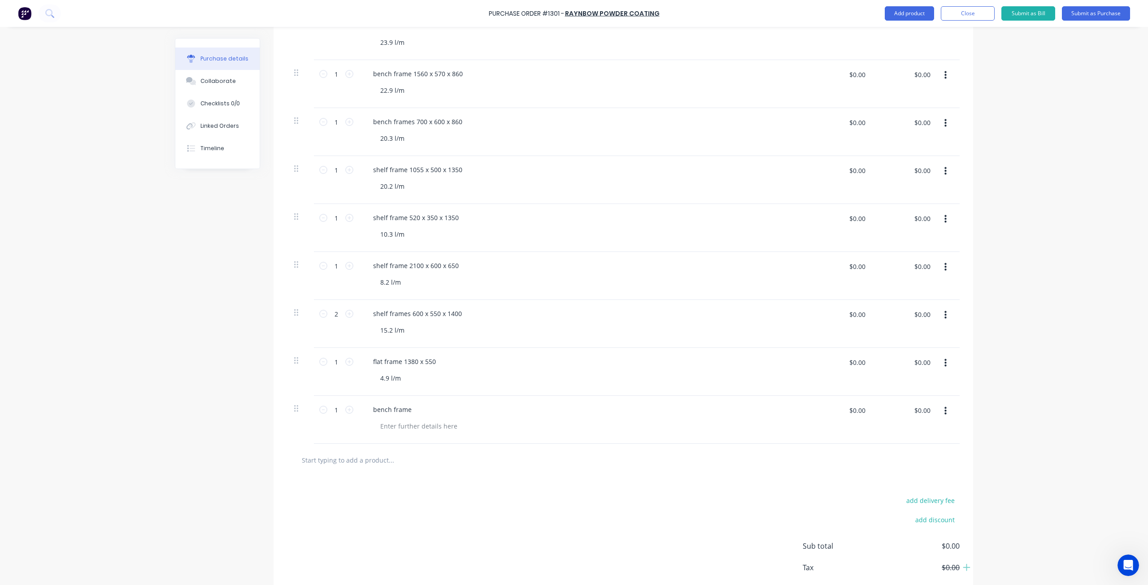
click at [445, 492] on div "add delivery fee add discount Sub total $0.00 Tax $0.00 Total $0.00" at bounding box center [624, 551] width 700 height 148
click at [410, 411] on div "bench frame" at bounding box center [392, 409] width 53 height 13
type textarea "x"
click at [430, 428] on div at bounding box center [418, 426] width 91 height 13
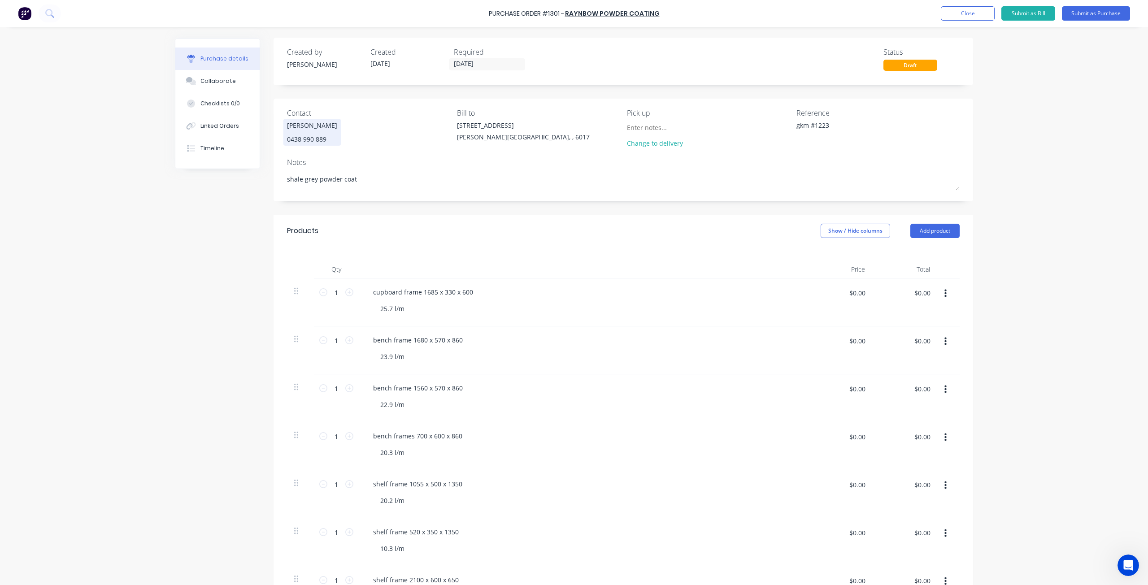
scroll to position [0, 0]
click at [1083, 17] on button "Submit as Purchase" at bounding box center [1096, 13] width 68 height 14
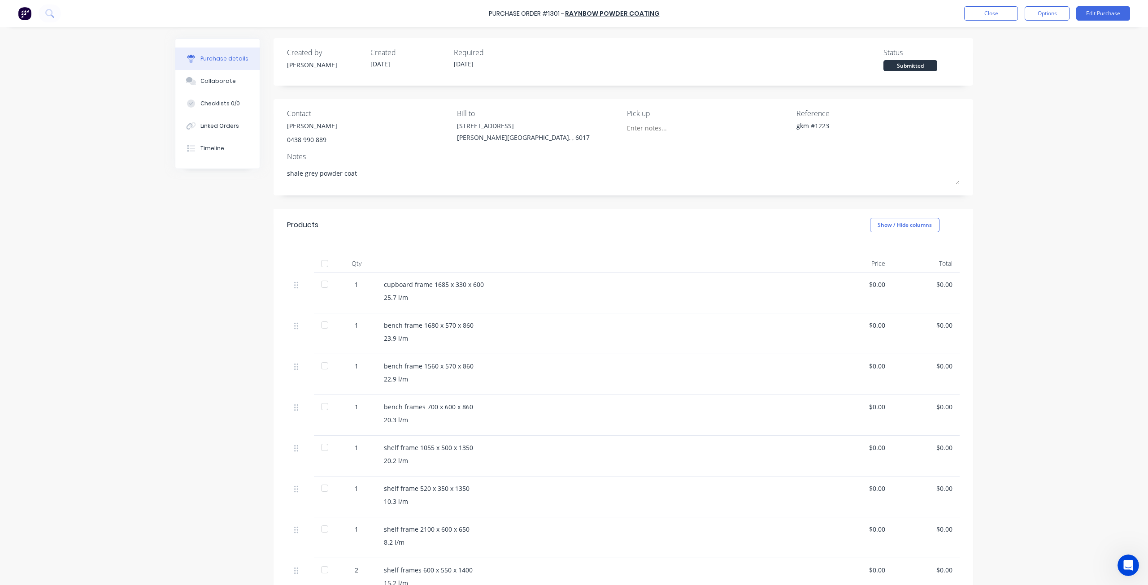
click at [1114, 321] on div "Purchase Order #1301 - raynbow powder coating Close Options Edit Purchase Purch…" at bounding box center [574, 292] width 1148 height 585
click at [1052, 15] on button "Options" at bounding box center [1047, 13] width 45 height 14
click at [1017, 36] on div "Print / Email" at bounding box center [1026, 36] width 69 height 13
click at [1009, 70] on div "Without pricing" at bounding box center [1026, 72] width 69 height 13
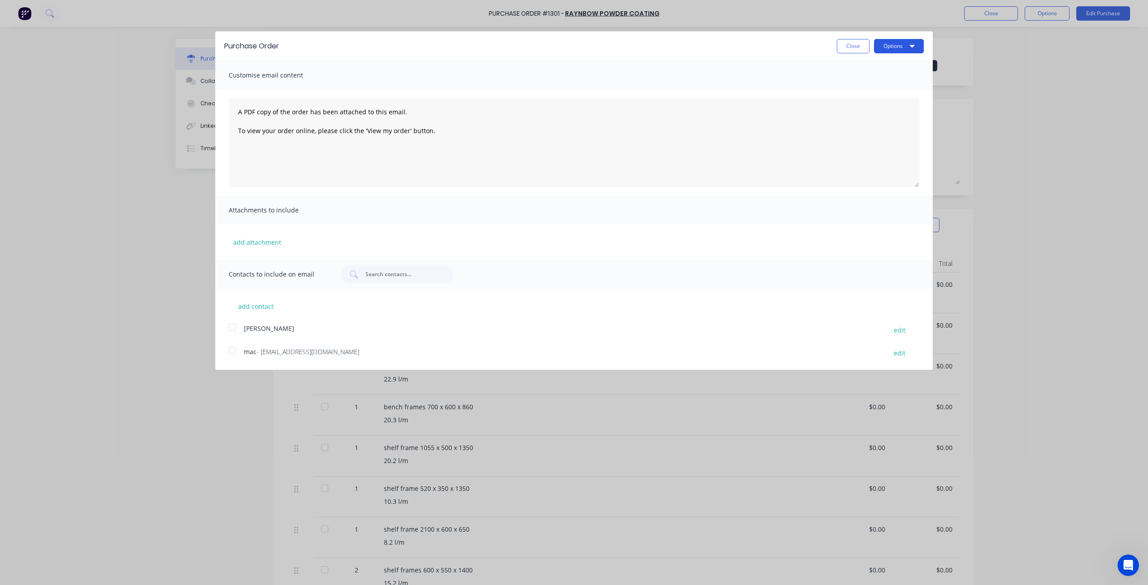
click at [875, 50] on button "Options" at bounding box center [899, 46] width 50 height 14
click at [867, 70] on div "Print" at bounding box center [881, 68] width 69 height 13
type textarea "x"
